Goal: Task Accomplishment & Management: Complete application form

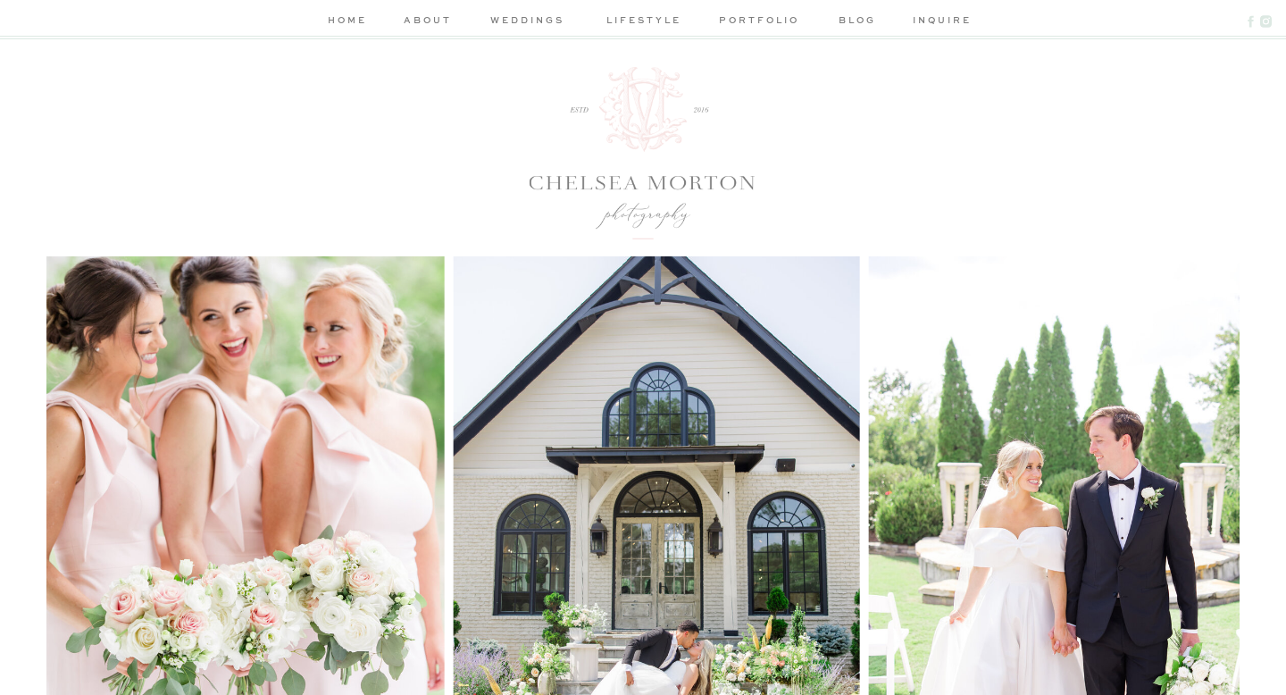
click at [536, 19] on nav "weddings" at bounding box center [527, 22] width 85 height 19
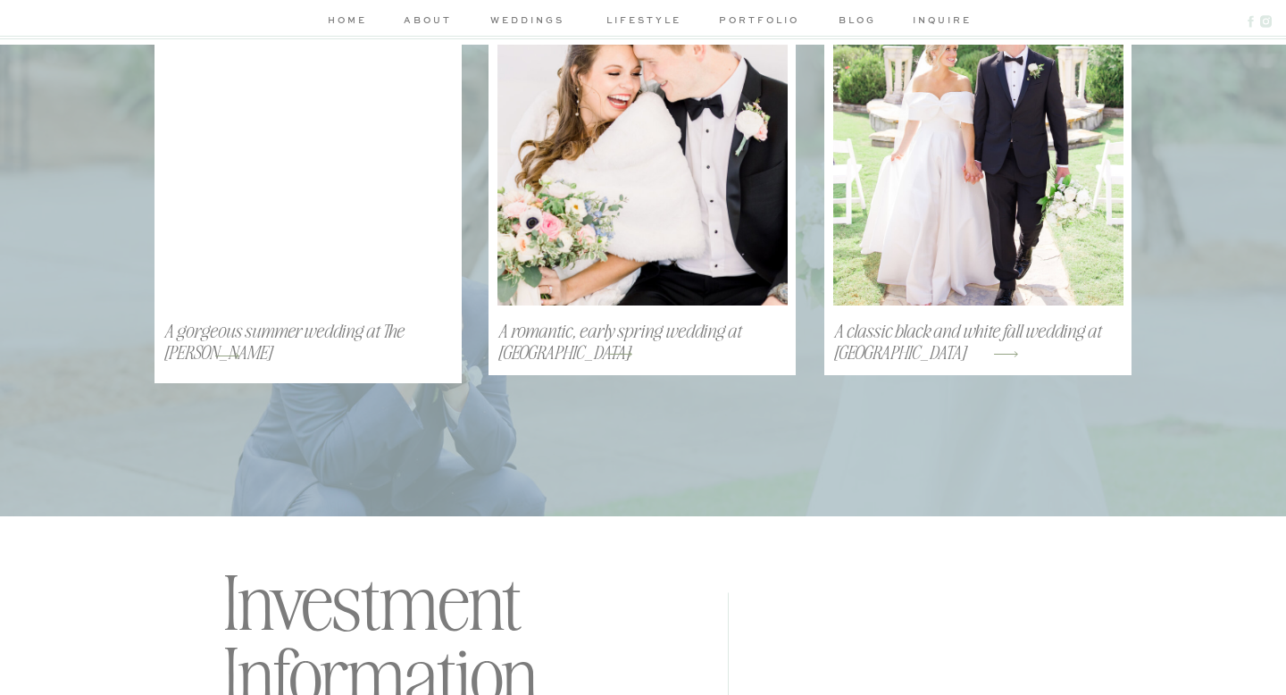
scroll to position [4484, 0]
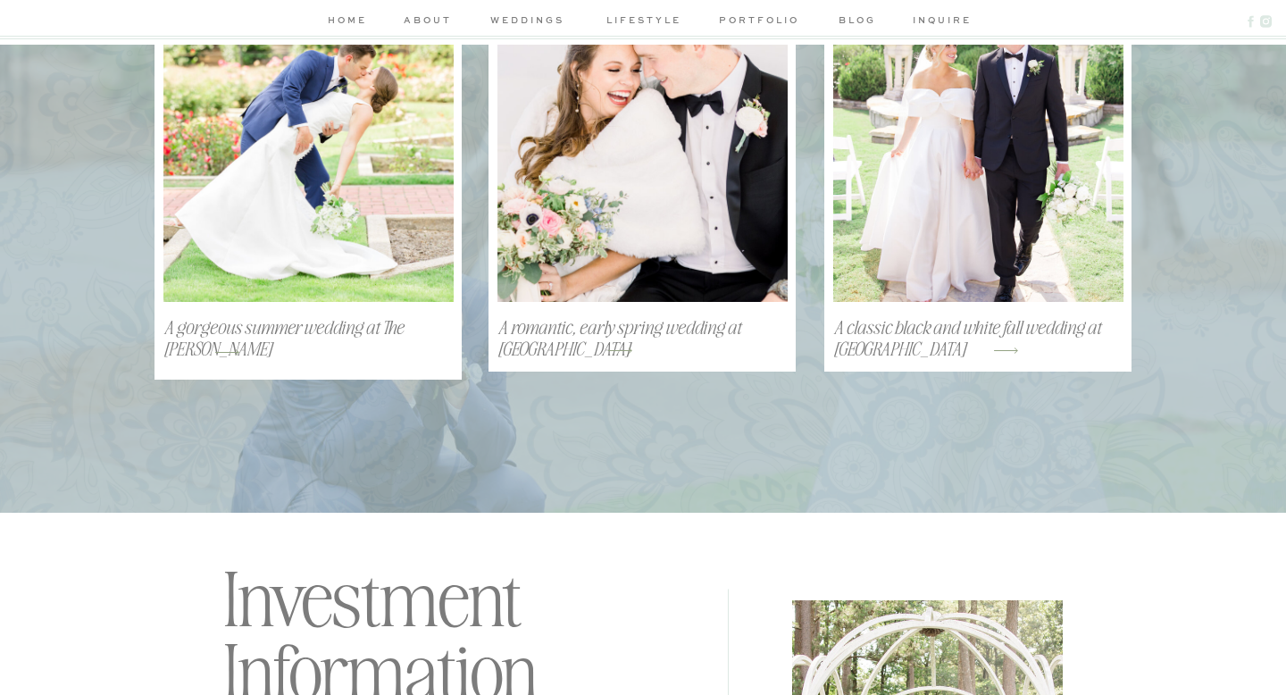
click at [621, 350] on polygon at bounding box center [620, 350] width 24 height 6
click at [973, 324] on h3 "A classic black and white fall wedding at [GEOGRAPHIC_DATA]" at bounding box center [978, 338] width 290 height 46
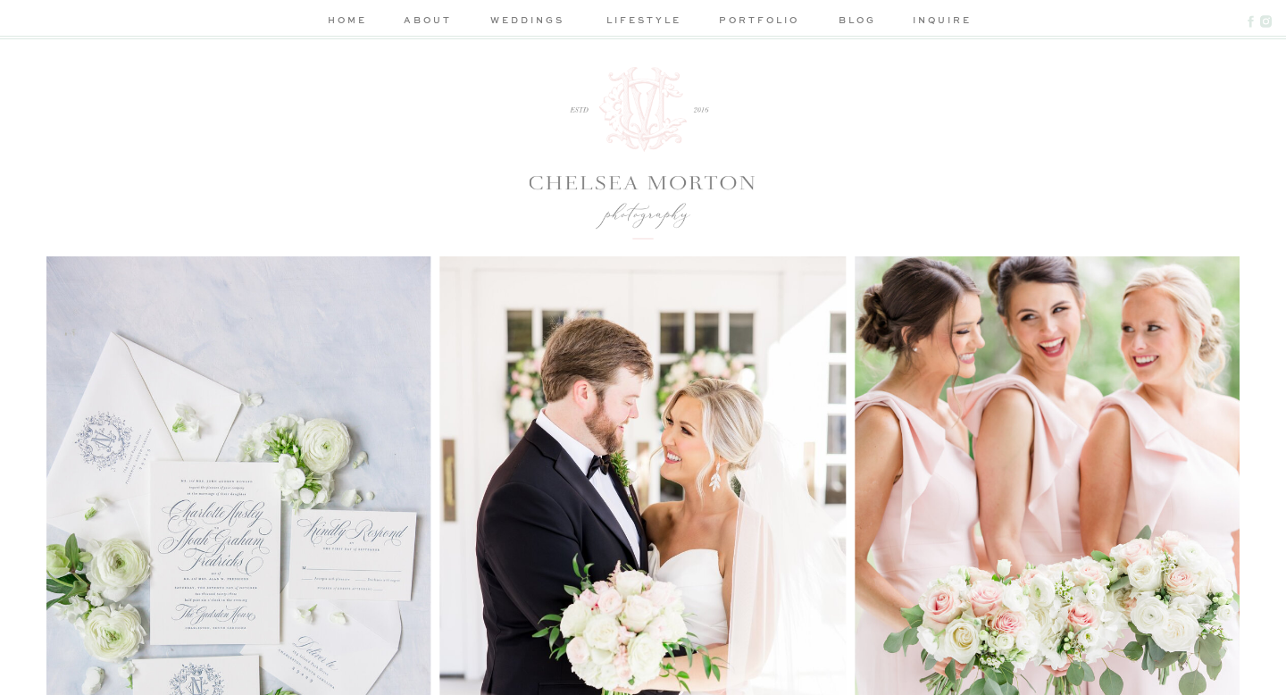
click at [944, 22] on nav "inquire" at bounding box center [938, 22] width 51 height 19
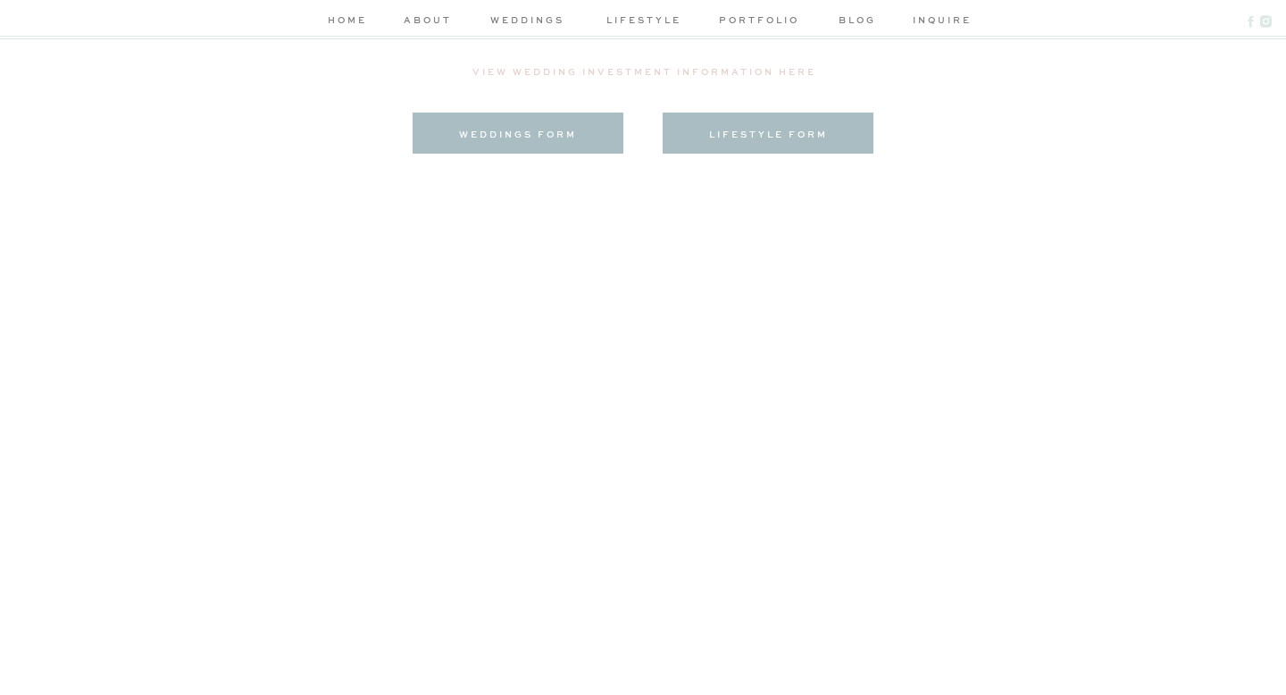
click at [576, 134] on h3 "weddings form" at bounding box center [518, 133] width 179 height 13
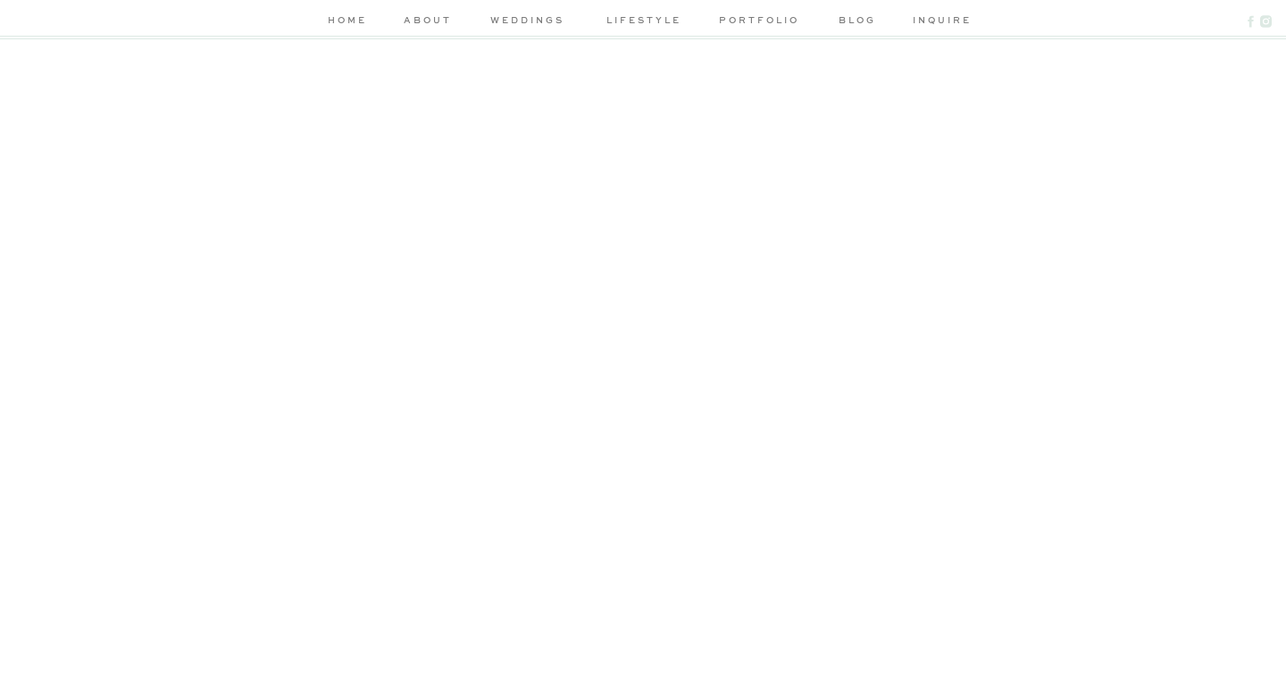
scroll to position [864, 0]
click at [1150, 404] on div "home about weddings lifestyle portfolio blog inquire weddings engagements lifes…" at bounding box center [643, 612] width 1286 height 2953
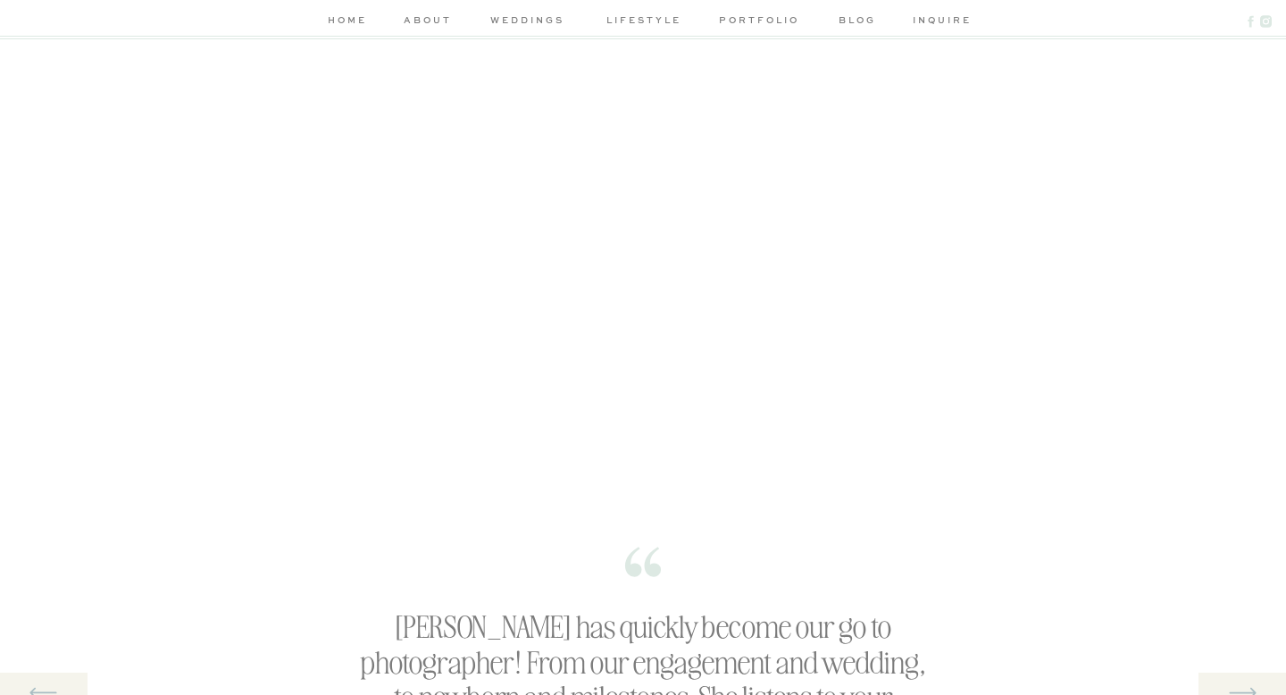
scroll to position [1084, 0]
